Goal: Find specific page/section: Find specific page/section

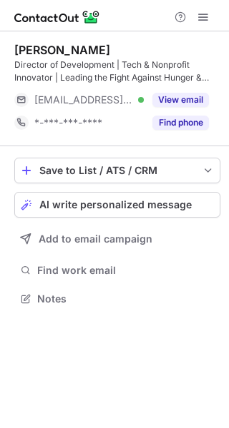
scroll to position [289, 229]
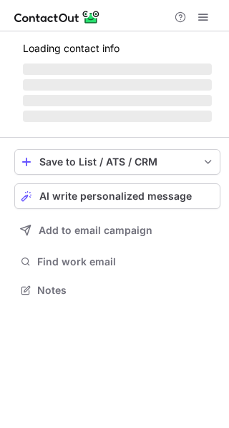
scroll to position [312, 229]
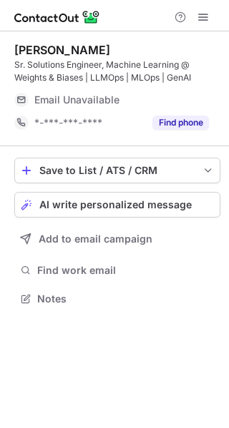
scroll to position [289, 229]
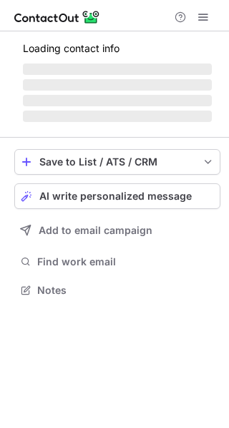
scroll to position [335, 229]
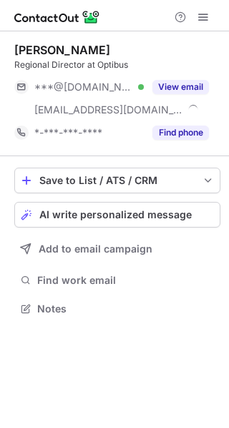
scroll to position [299, 229]
